Goal: Transaction & Acquisition: Download file/media

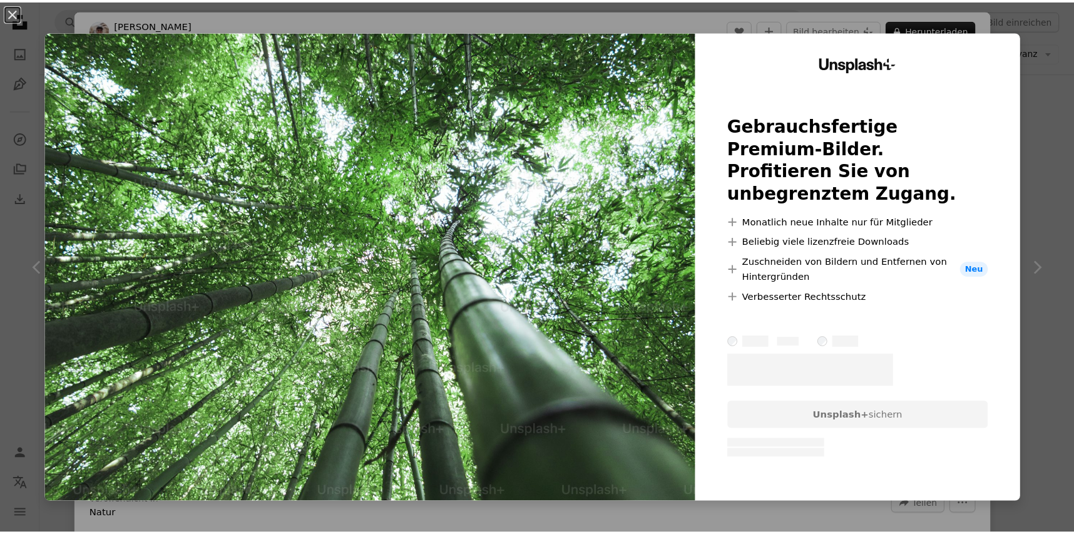
scroll to position [1753, 0]
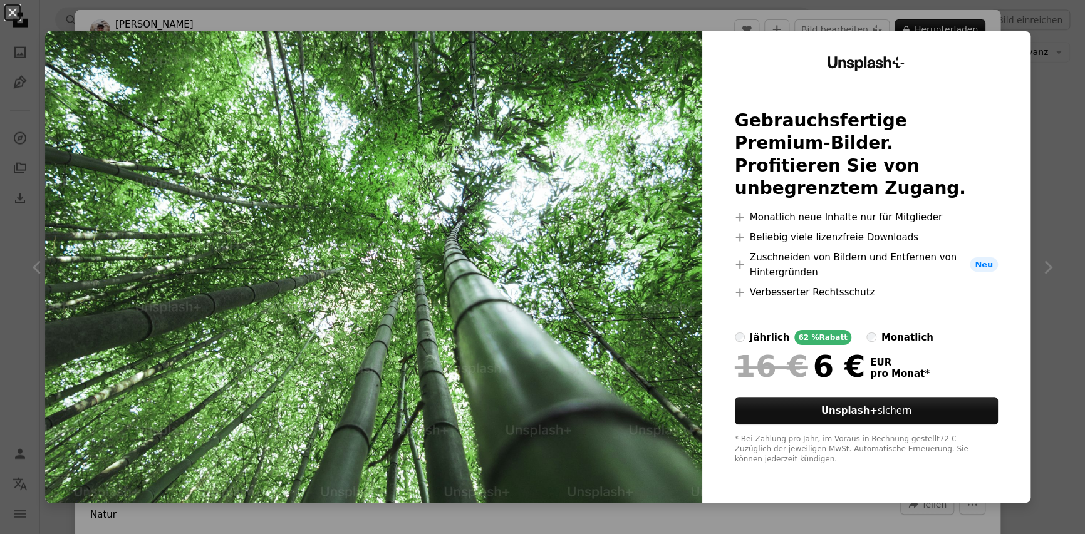
click at [13, 13] on button "An X shape" at bounding box center [12, 12] width 15 height 15
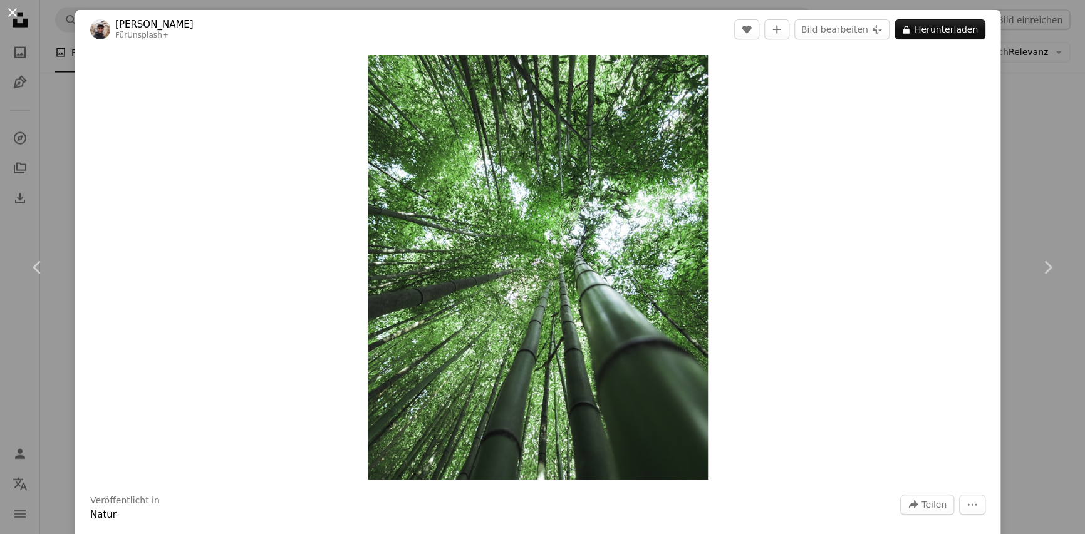
click at [8, 14] on button "An X shape" at bounding box center [12, 12] width 15 height 15
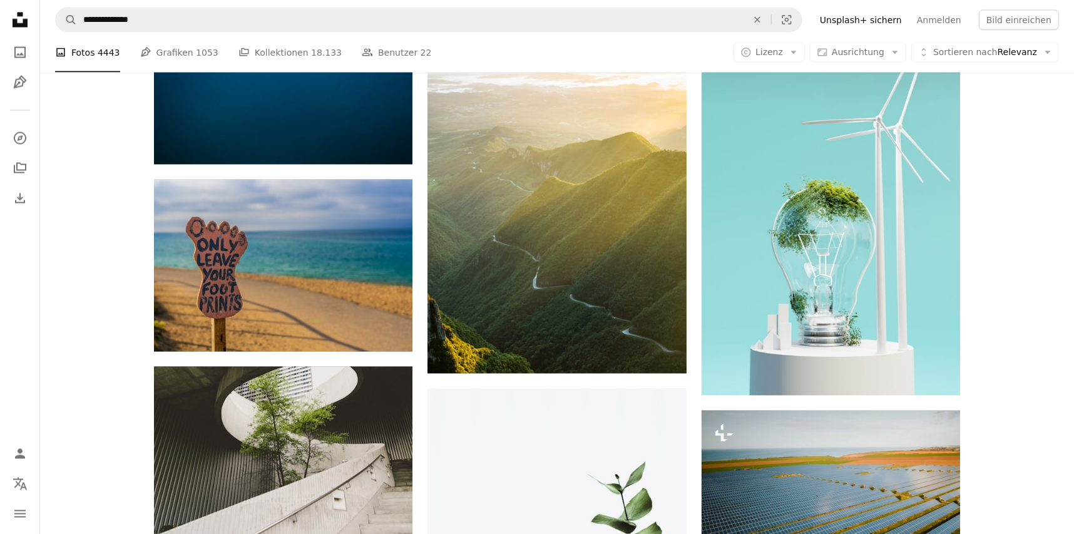
scroll to position [2192, 0]
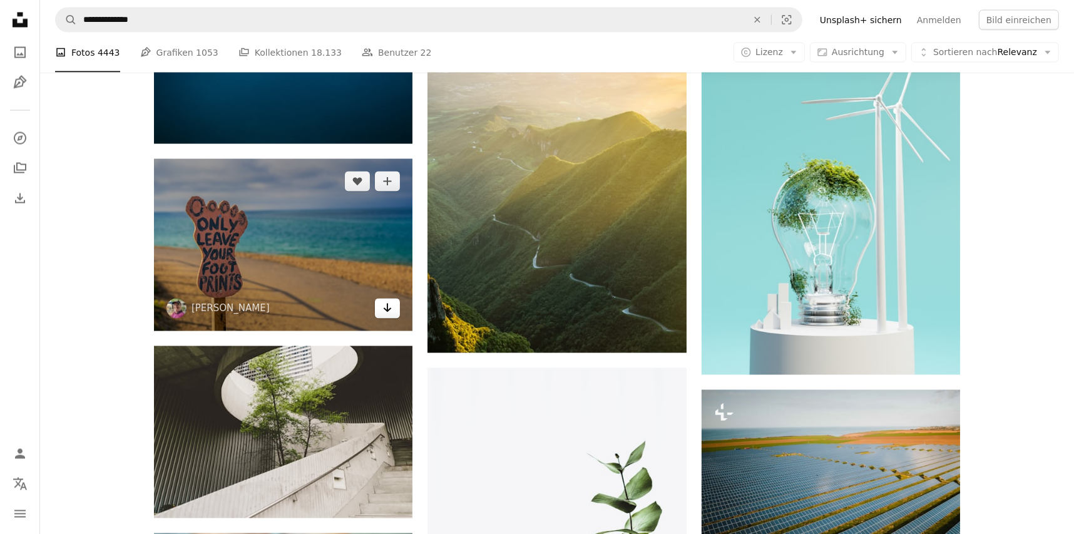
click at [386, 306] on icon "Arrow pointing down" at bounding box center [388, 308] width 10 height 15
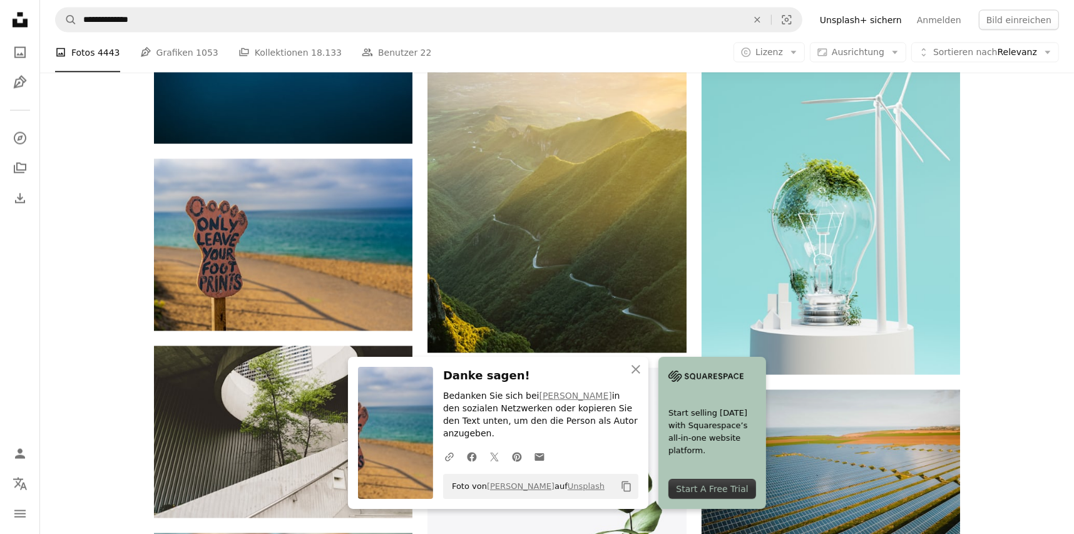
click at [385, 435] on img at bounding box center [395, 433] width 75 height 132
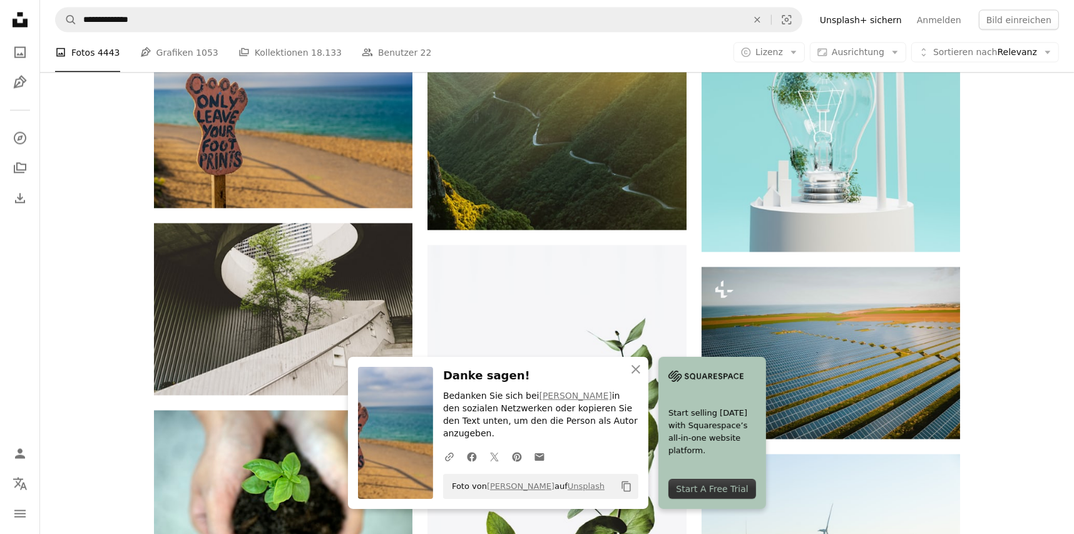
scroll to position [2316, 0]
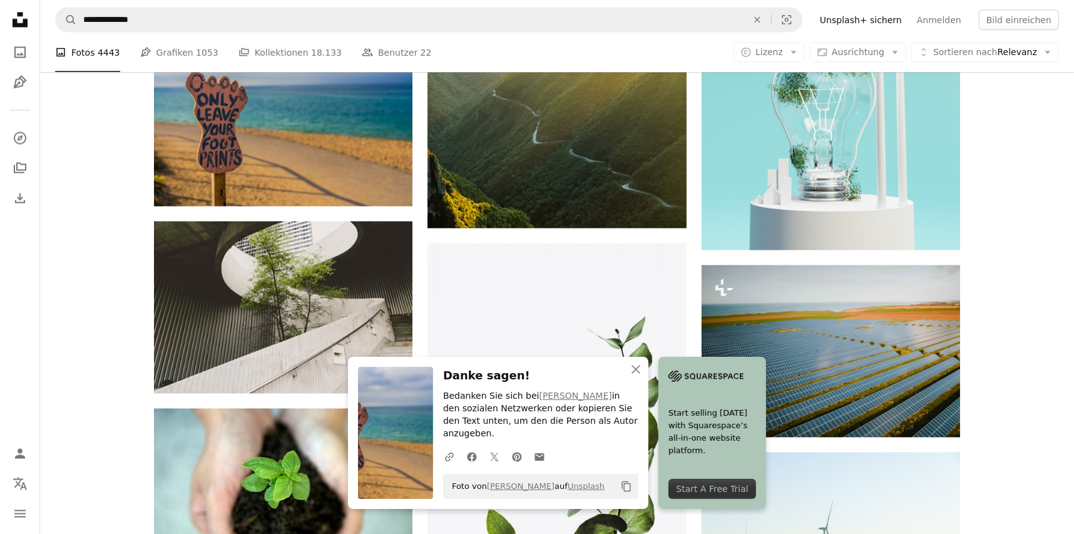
click at [406, 403] on img at bounding box center [395, 433] width 75 height 132
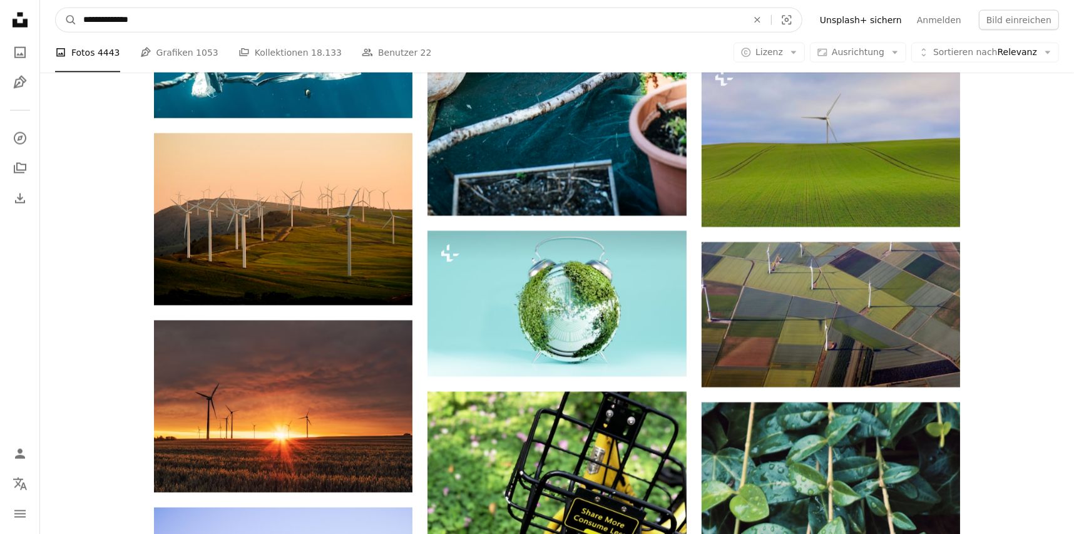
scroll to position [6414, 0]
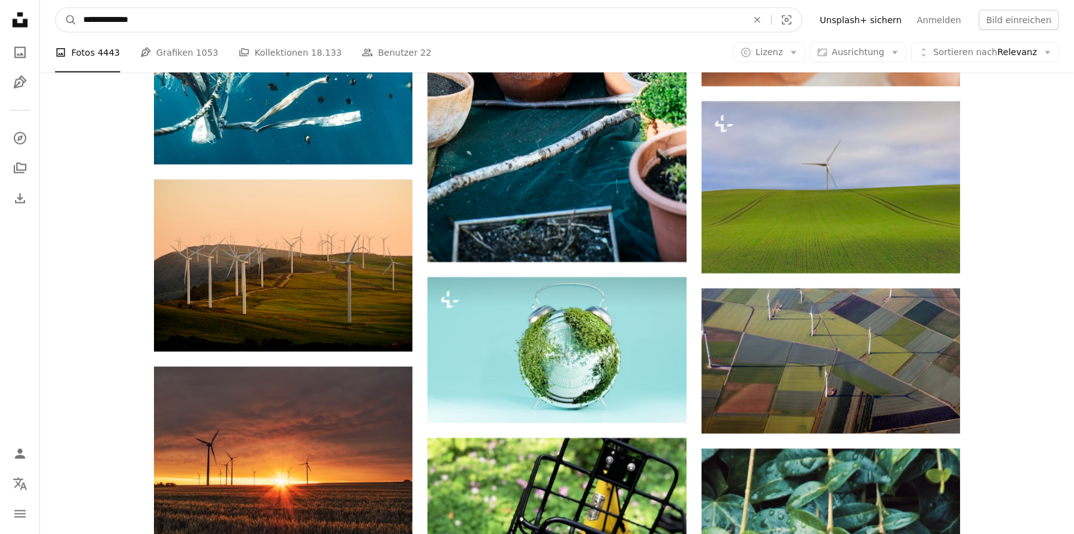
drag, startPoint x: 169, startPoint y: 24, endPoint x: -3, endPoint y: 4, distance: 172.7
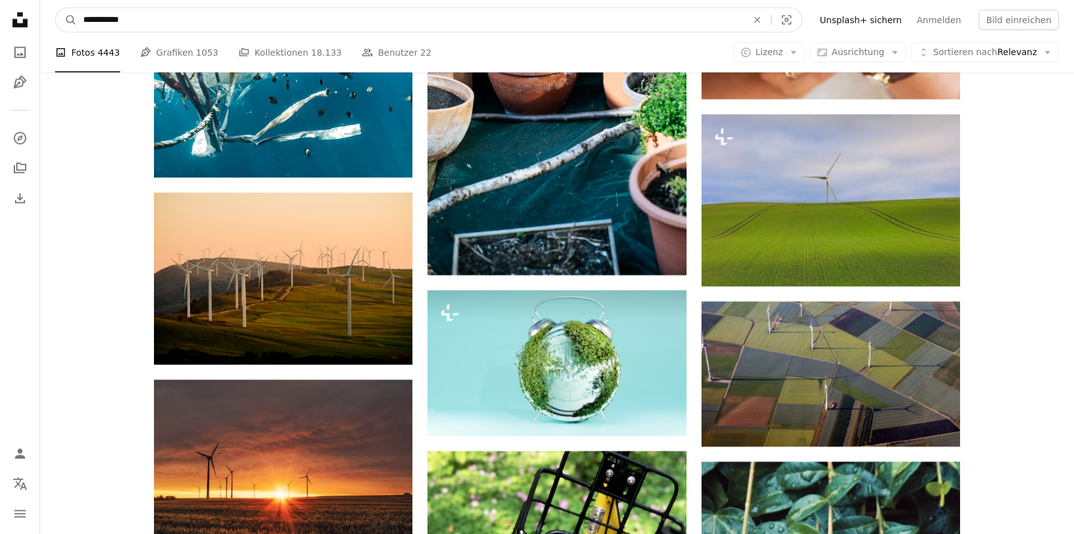
type input "**********"
click at [56, 8] on button "A magnifying glass" at bounding box center [66, 20] width 21 height 24
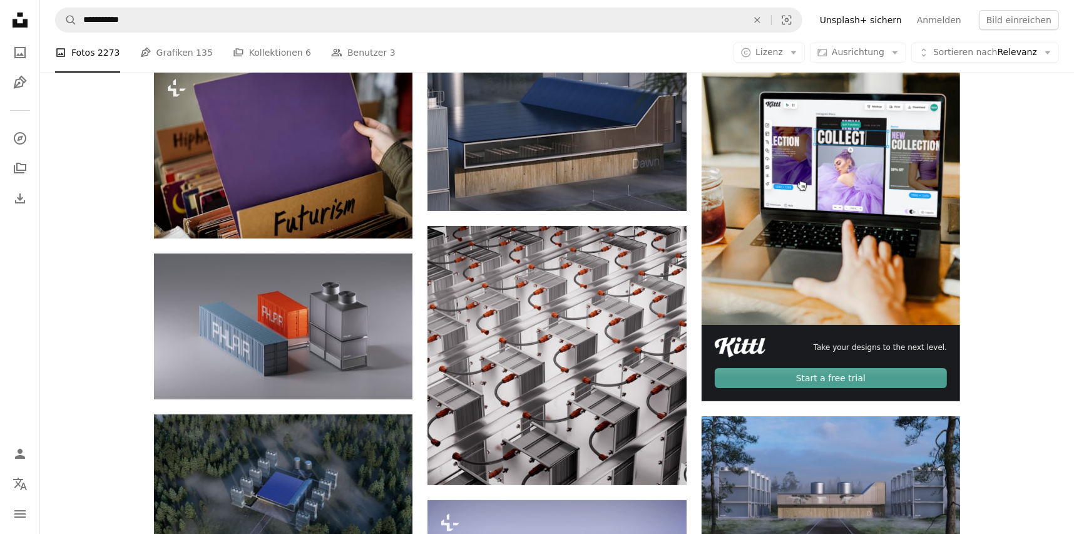
scroll to position [187, 0]
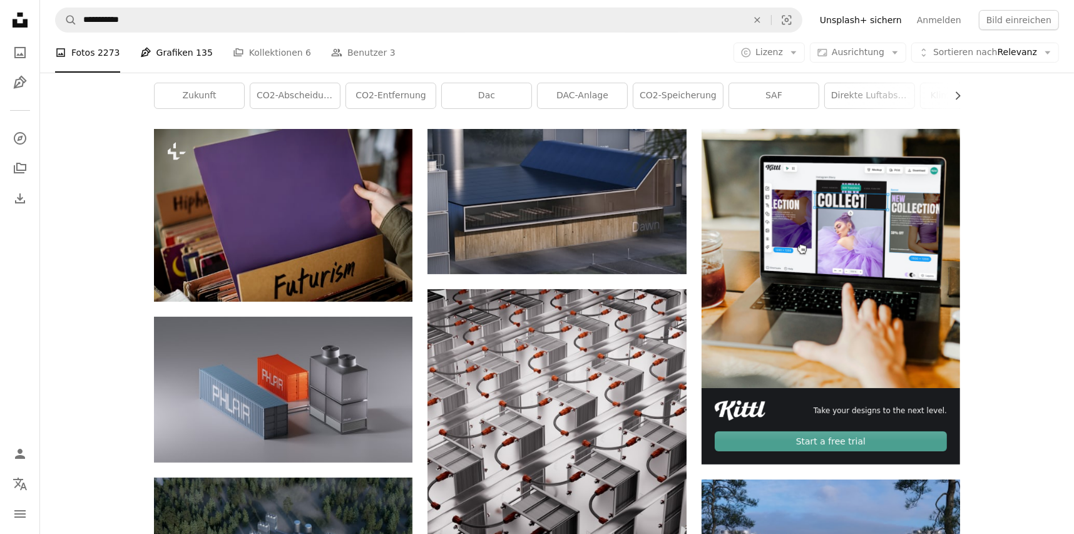
click at [178, 48] on link "Pen Tool Grafiken 135" at bounding box center [176, 53] width 73 height 40
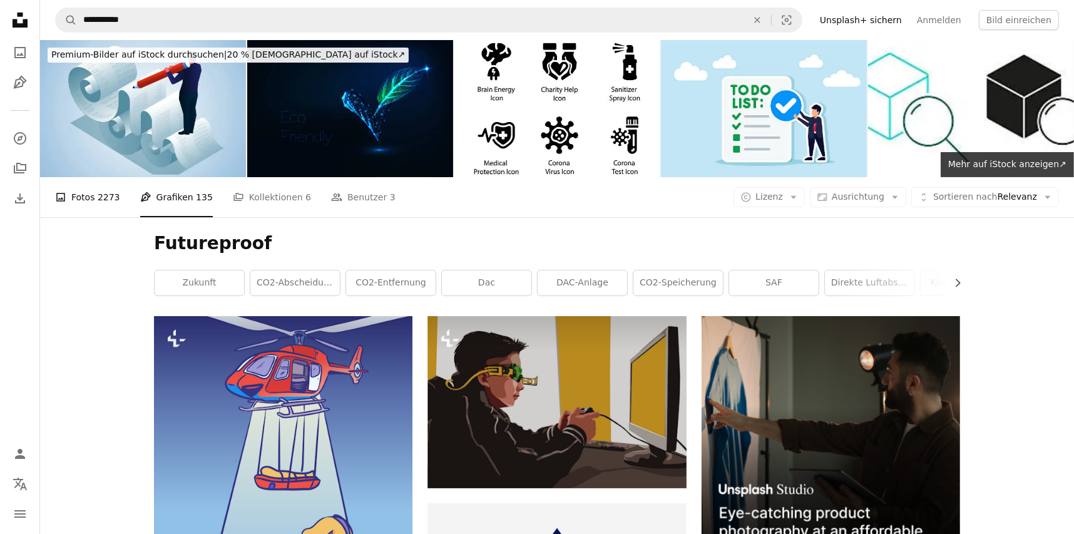
click at [93, 201] on link "A photo Fotos 2273" at bounding box center [87, 197] width 65 height 40
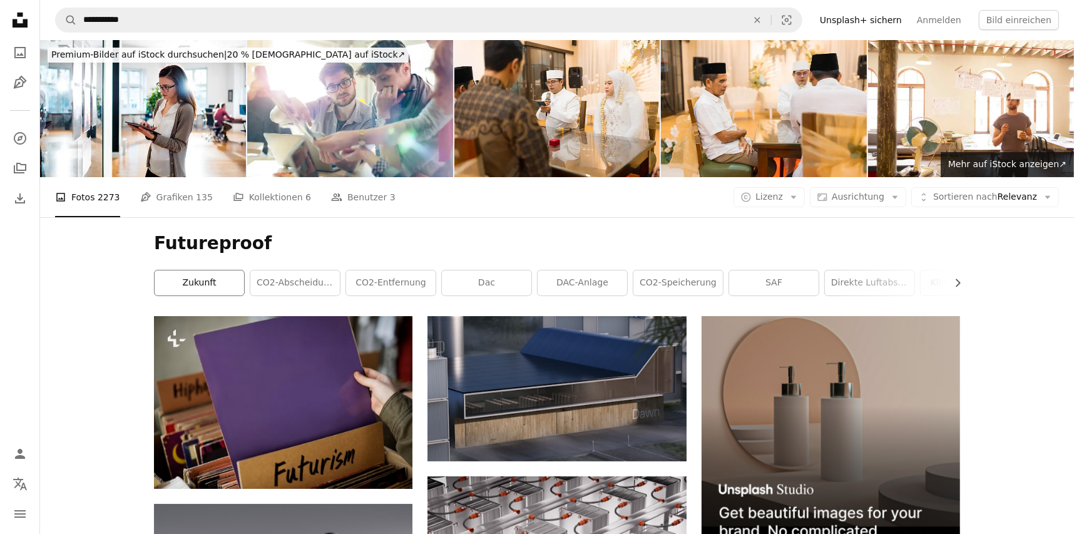
click at [187, 282] on link "Zukunft" at bounding box center [200, 282] width 90 height 25
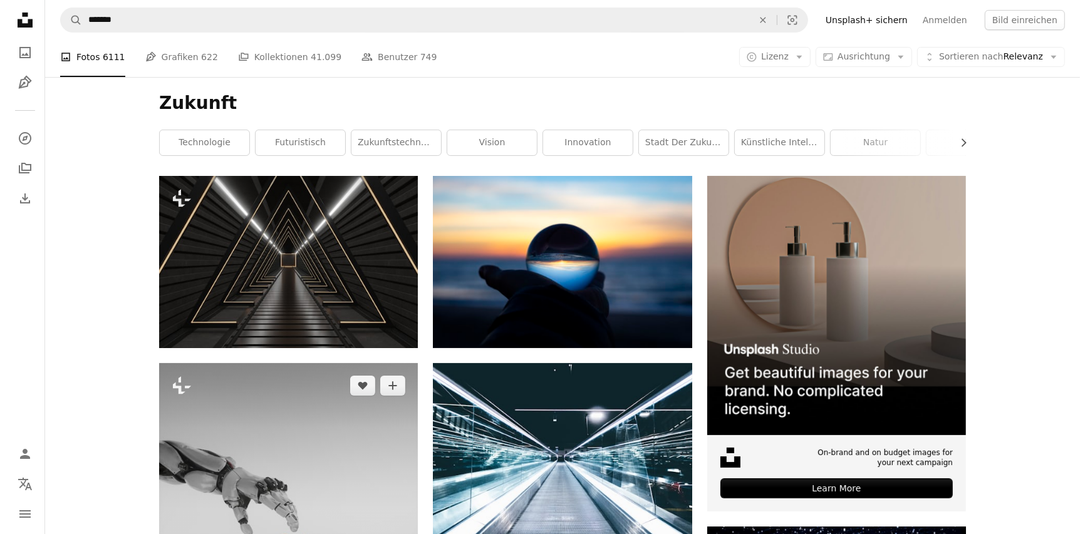
scroll to position [125, 0]
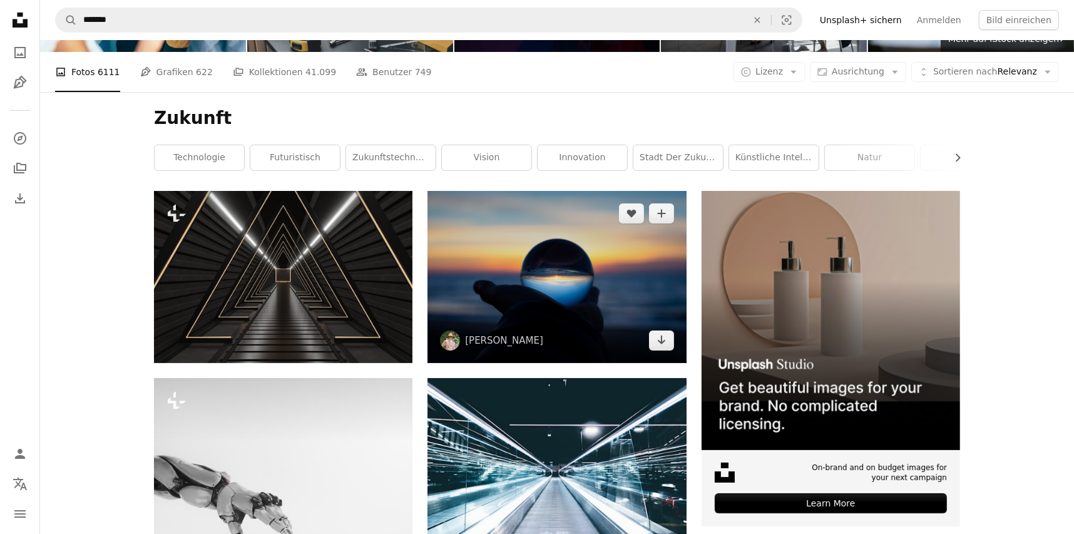
click at [475, 311] on img at bounding box center [557, 277] width 259 height 172
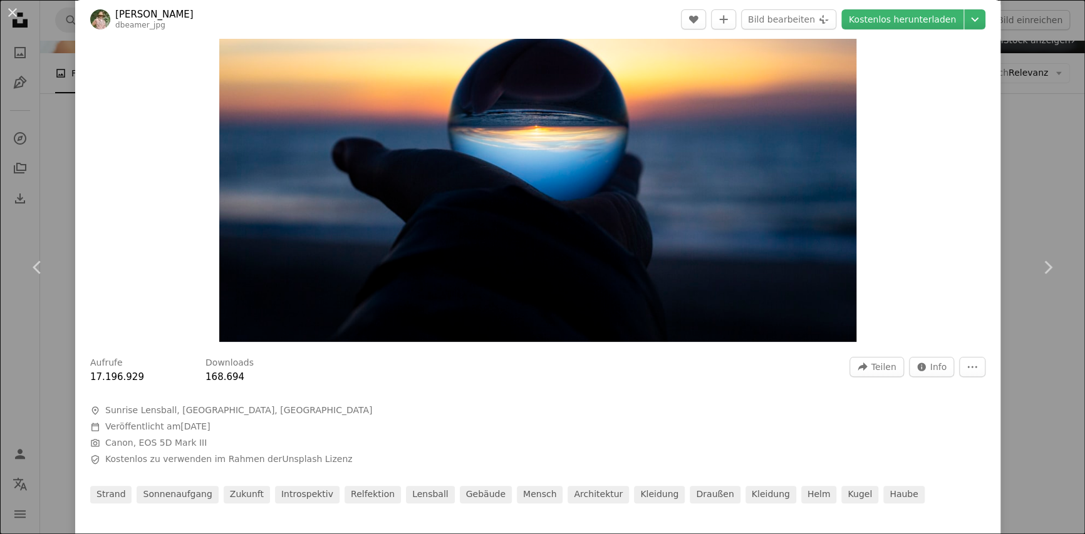
scroll to position [62, 0]
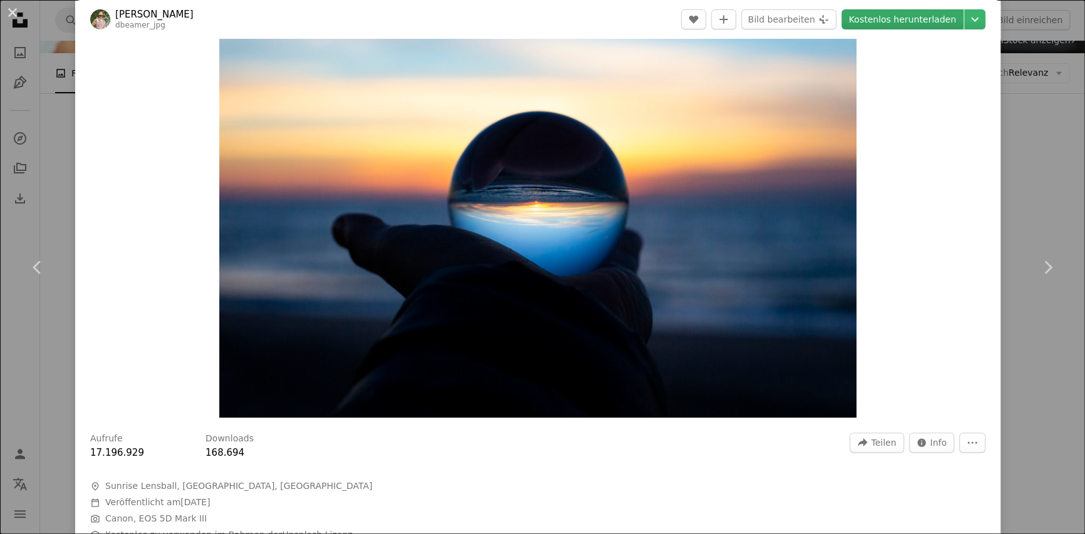
click at [893, 20] on link "Kostenlos herunterladen" at bounding box center [902, 19] width 122 height 20
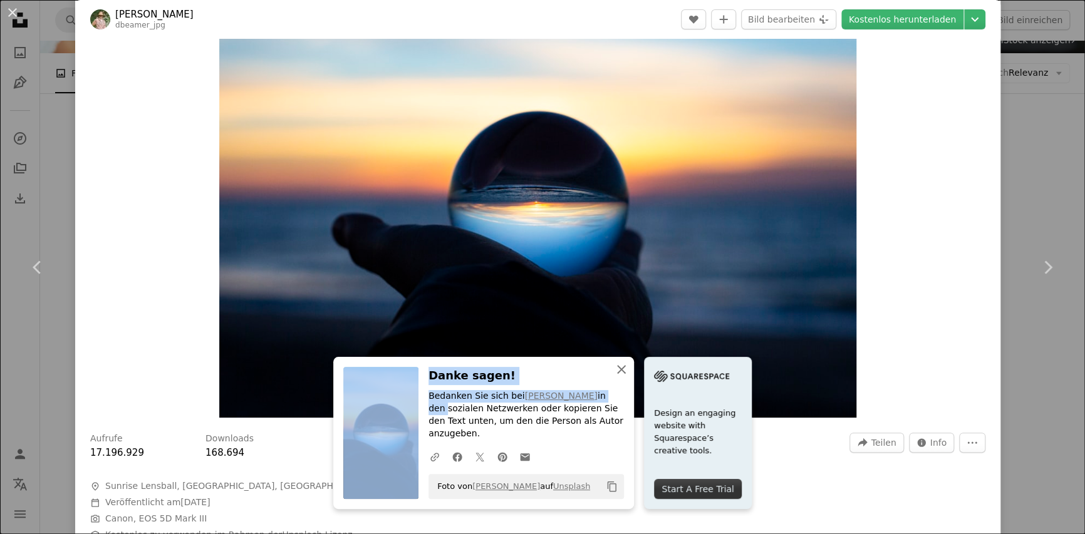
drag, startPoint x: 616, startPoint y: 383, endPoint x: 615, endPoint y: 404, distance: 21.3
click at [615, 404] on div "An X shape Schließen Danke sagen! Bedanken Sie sich bei [PERSON_NAME] in den so…" at bounding box center [483, 433] width 301 height 152
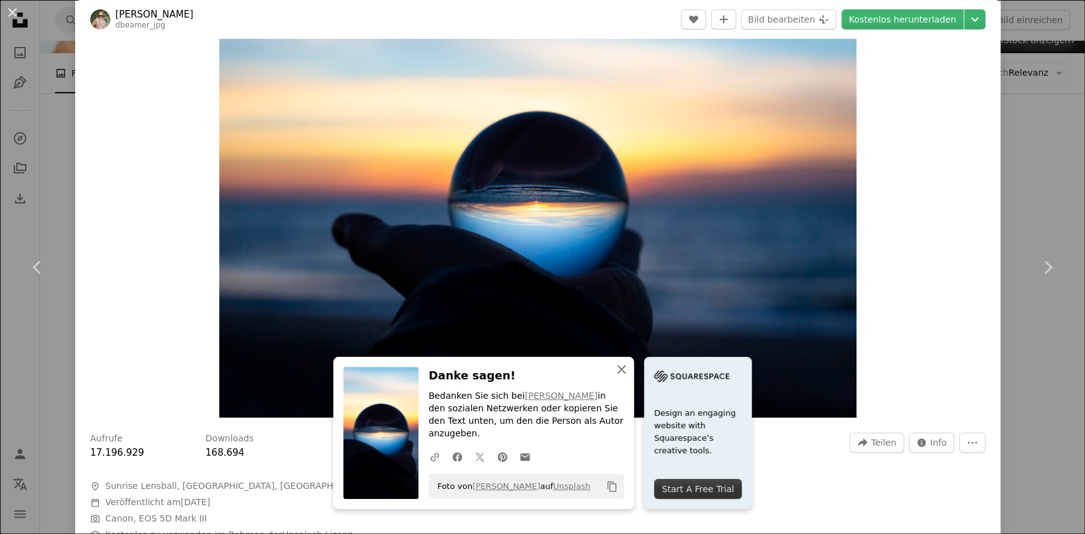
drag, startPoint x: 615, startPoint y: 404, endPoint x: 619, endPoint y: 383, distance: 21.7
click at [619, 377] on icon "An X shape" at bounding box center [621, 369] width 15 height 15
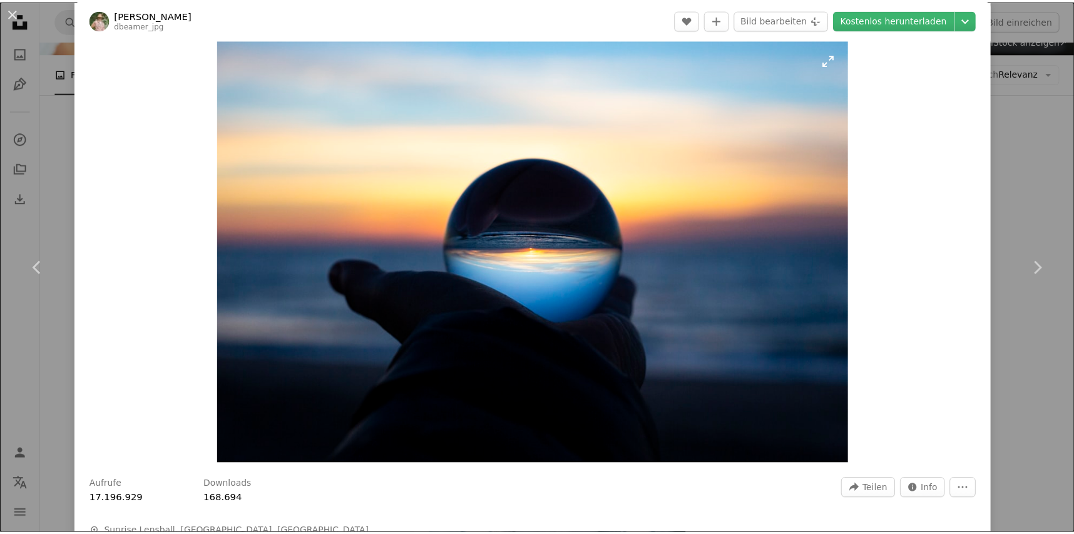
scroll to position [0, 0]
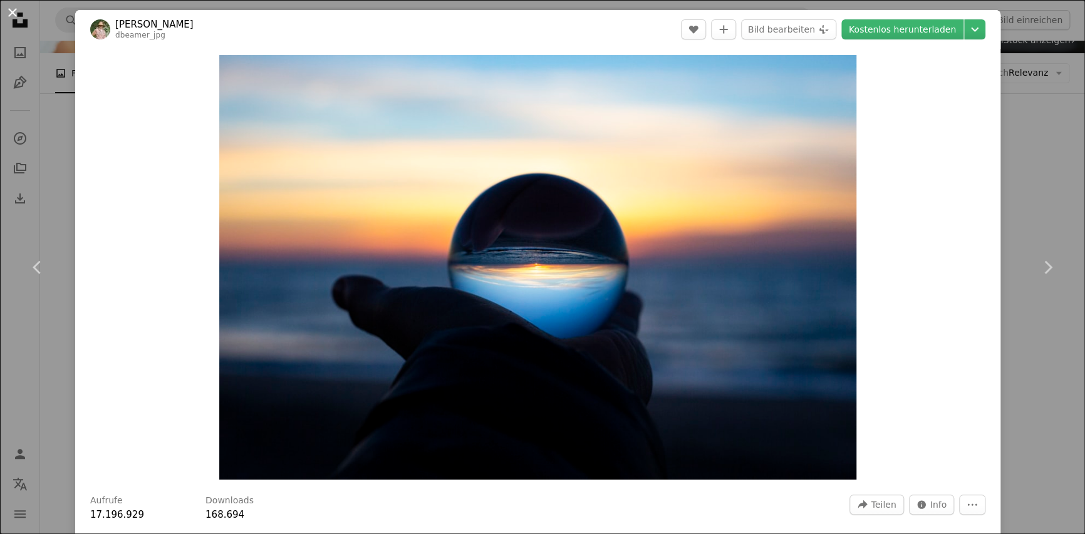
click at [12, 11] on button "An X shape" at bounding box center [12, 12] width 15 height 15
